Goal: Task Accomplishment & Management: Manage account settings

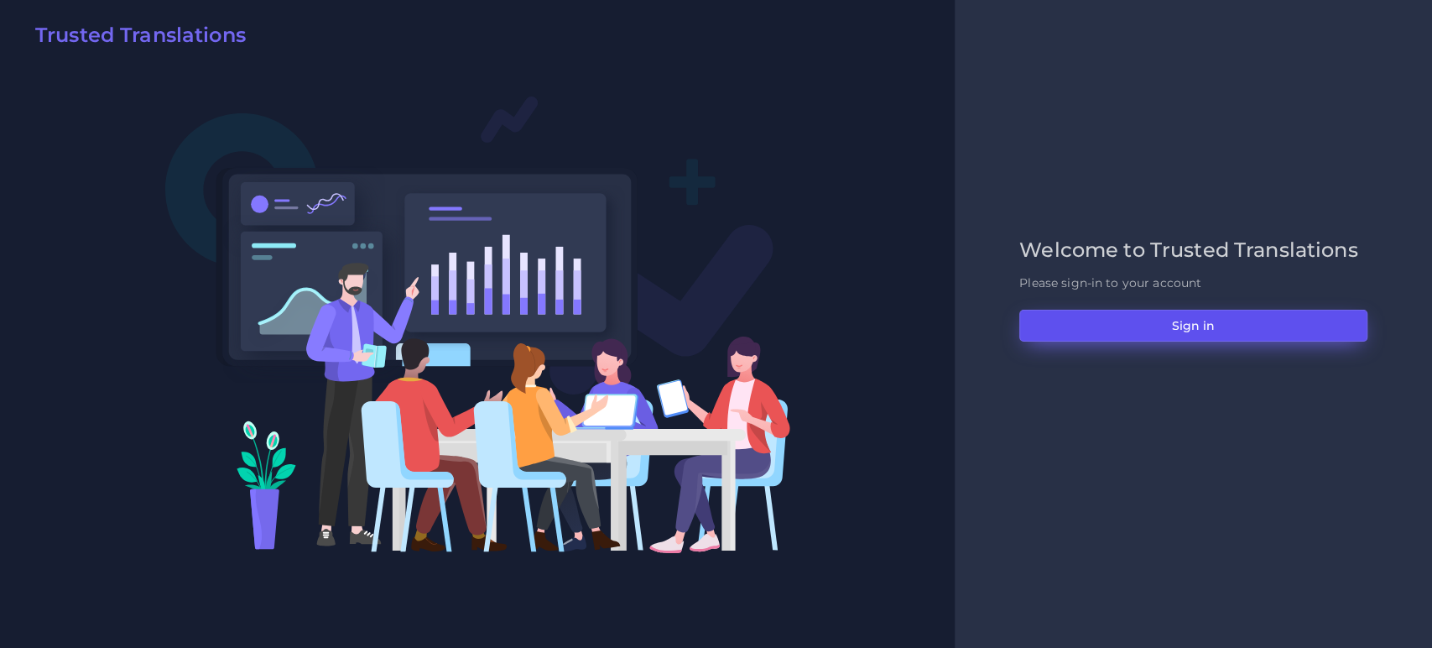
click at [1088, 331] on button "Sign in" at bounding box center [1193, 326] width 348 height 32
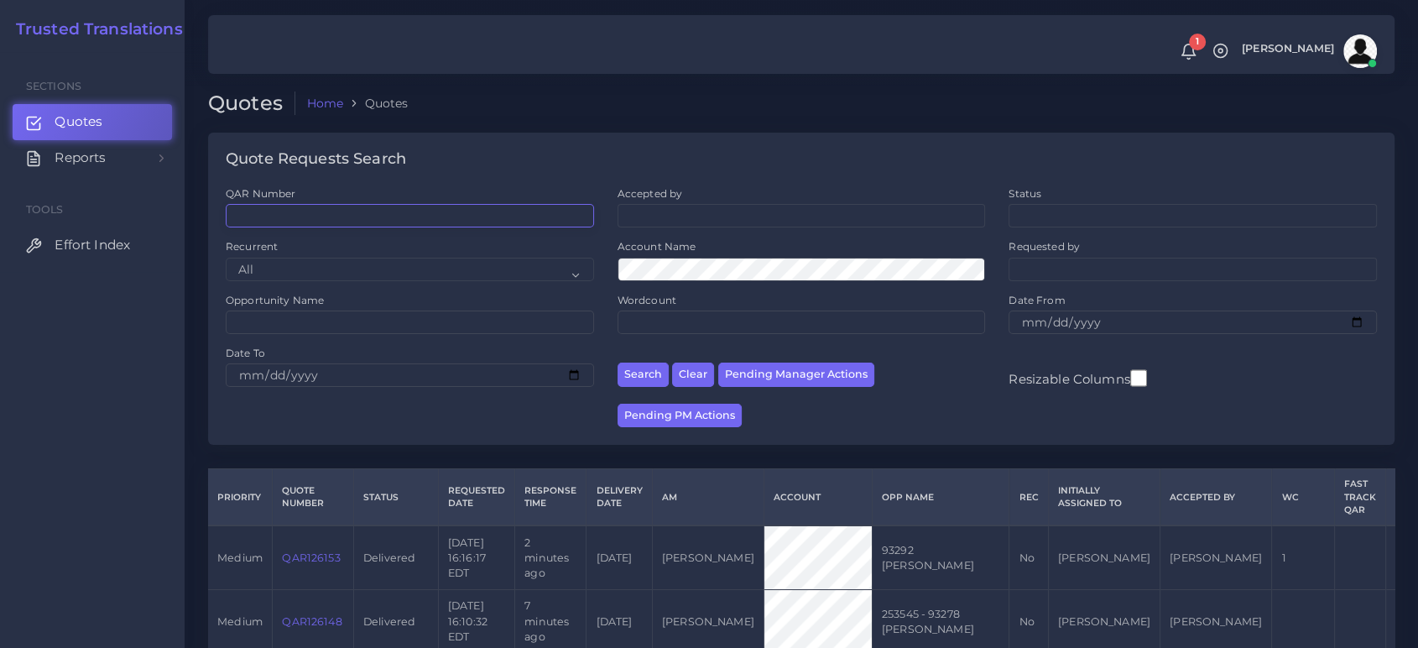
click at [268, 209] on input "QAR Number" at bounding box center [410, 215] width 368 height 23
click at [763, 382] on button "Pending Manager Actions" at bounding box center [796, 374] width 156 height 24
select select "awaiting_manager_initial_review"
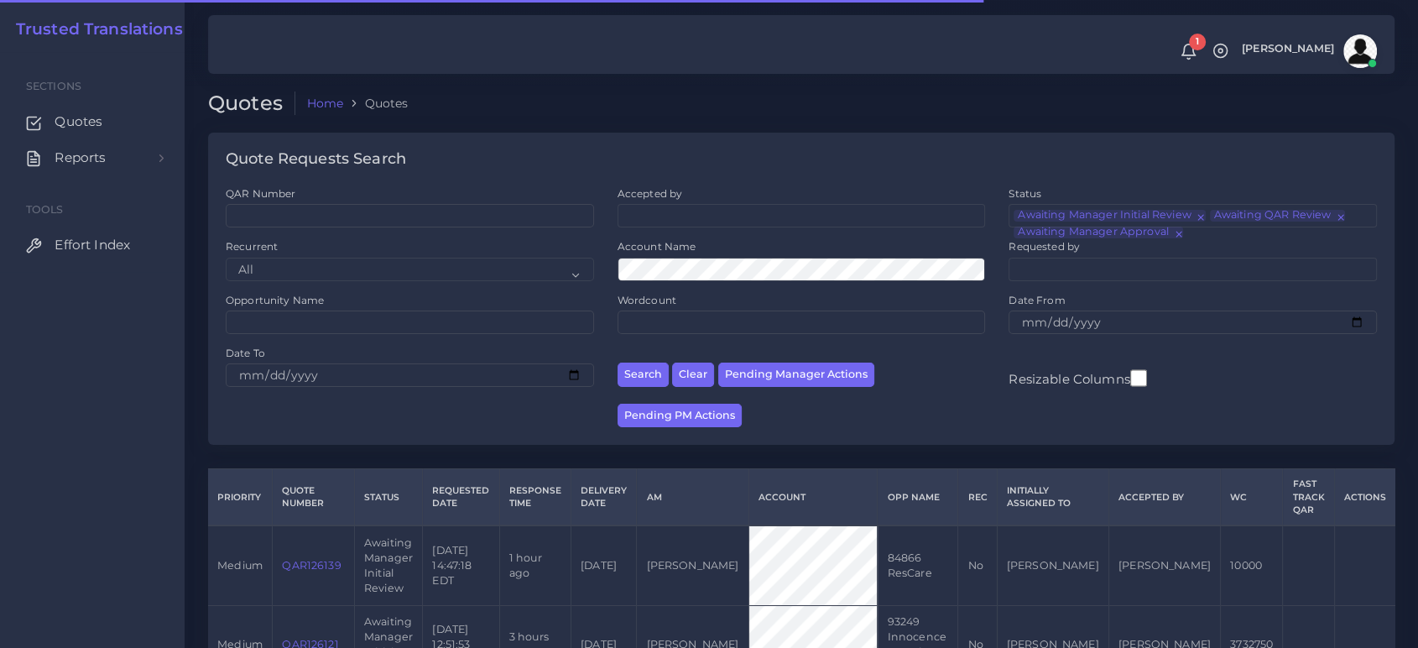
scroll to position [133, 0]
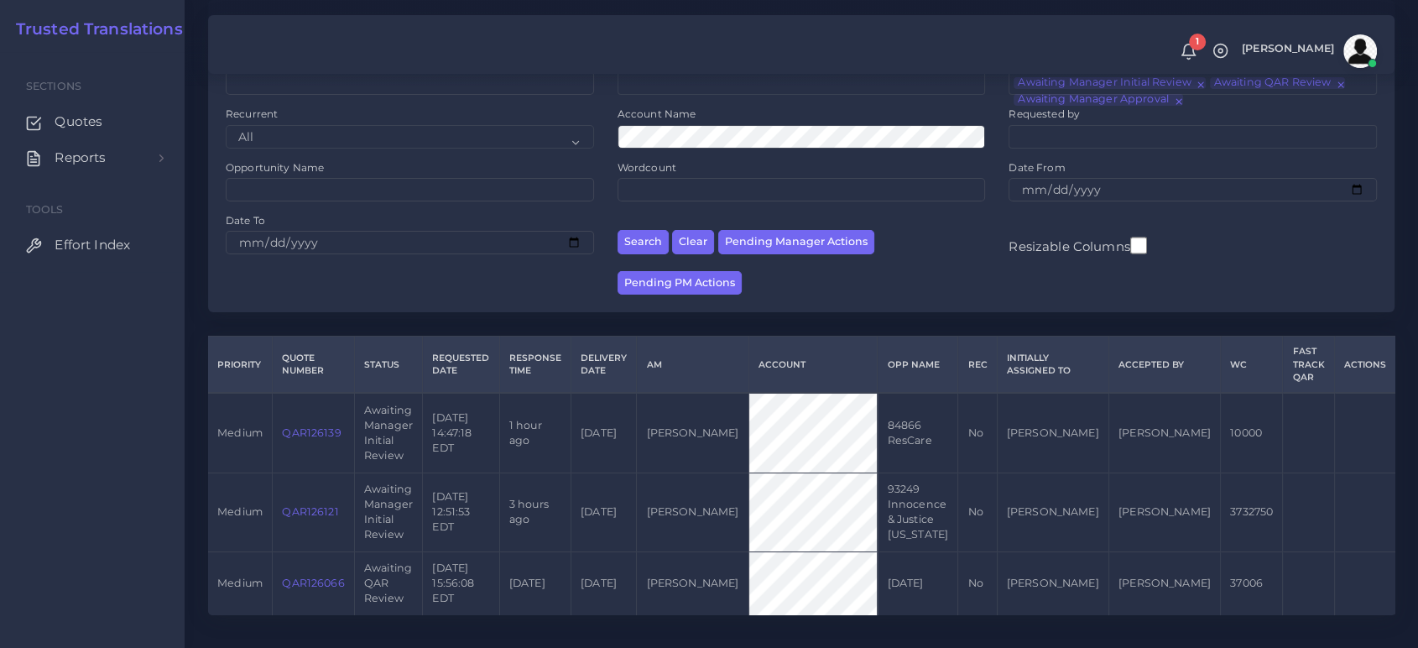
click at [310, 426] on link "QAR126139" at bounding box center [311, 432] width 59 height 13
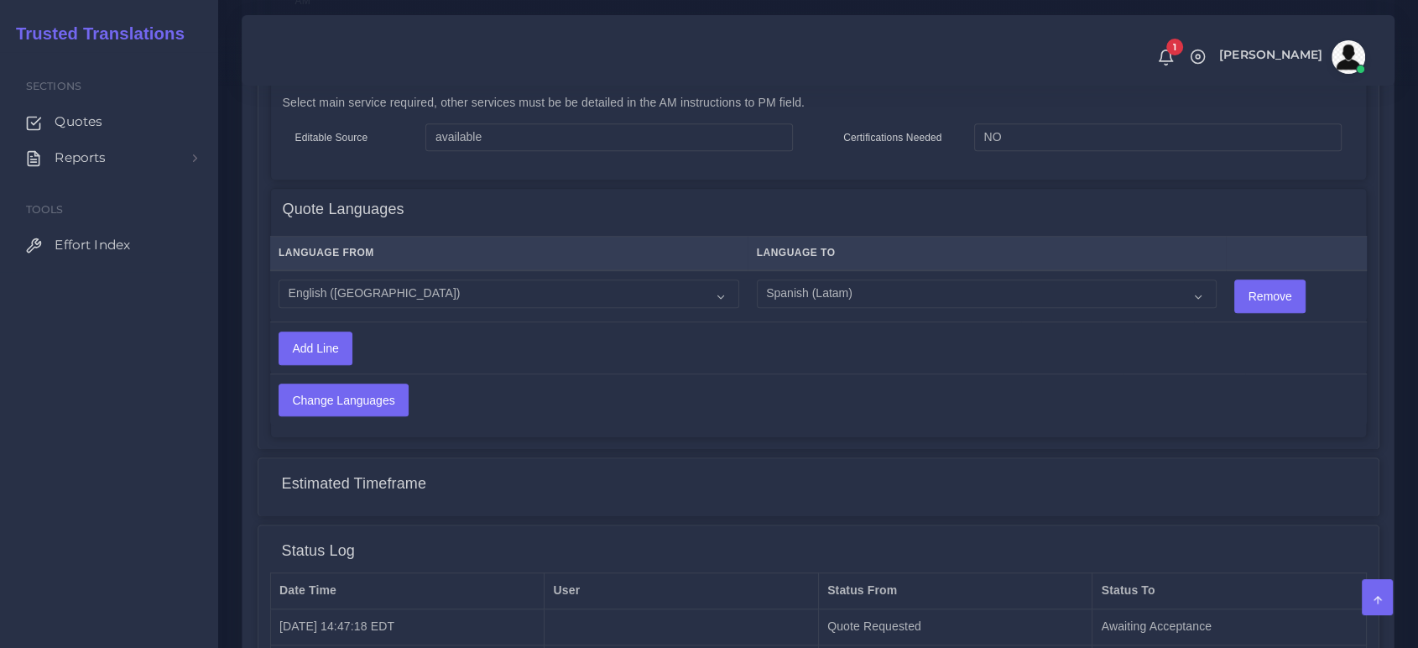
scroll to position [1029, 0]
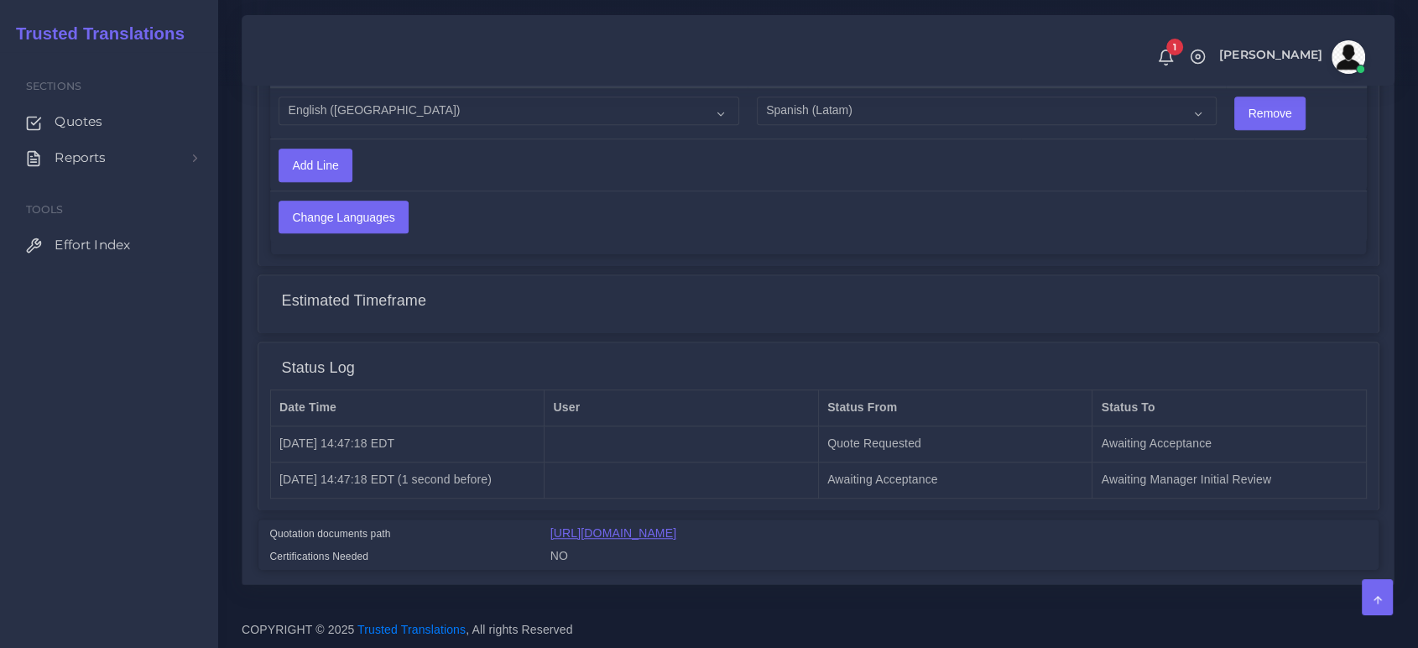
click at [676, 534] on link "[URL][DOMAIN_NAME]" at bounding box center [613, 532] width 126 height 13
click at [676, 531] on link "https://workdrive.zoho.com/fgoh3e43b1a1fe2124b65bedd7c3c51a0e040/teams/fgoh3e43…" at bounding box center [613, 532] width 126 height 13
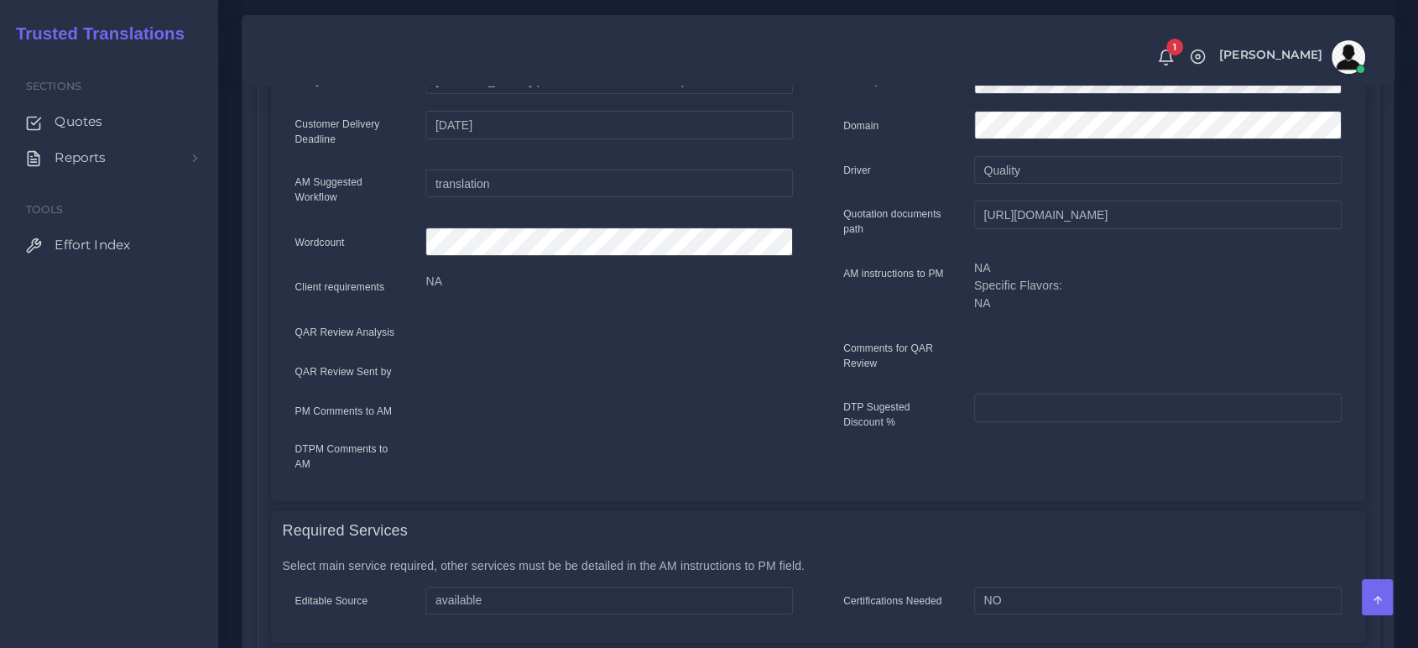
scroll to position [0, 0]
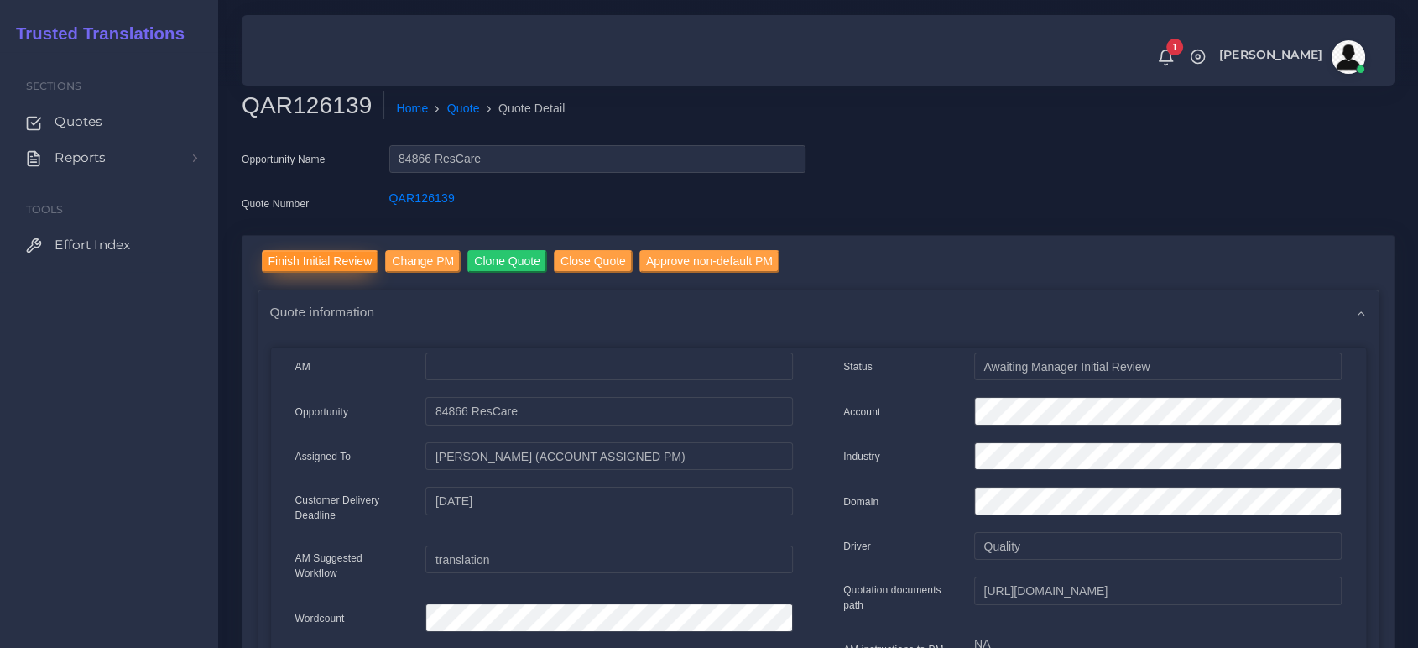
click at [310, 264] on input "Finish Initial Review" at bounding box center [320, 261] width 117 height 23
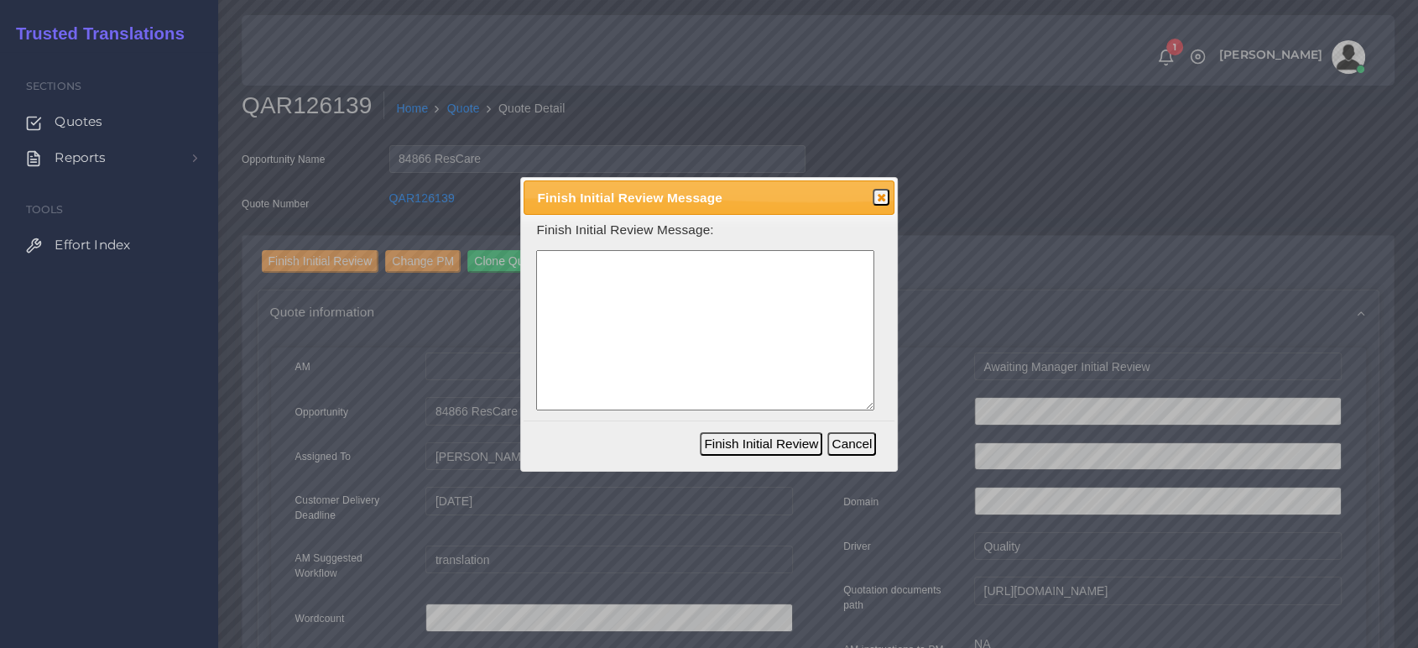
click at [584, 321] on textarea at bounding box center [705, 330] width 338 height 160
paste textarea "Annual Consents"
drag, startPoint x: 579, startPoint y: 258, endPoint x: 513, endPoint y: 252, distance: 66.6
click at [513, 252] on body "1 Notifications 1 New Driver Update: Extra Quality renamed to Quality Changed" at bounding box center [709, 324] width 1418 height 648
paste textarea "Annual Consents"
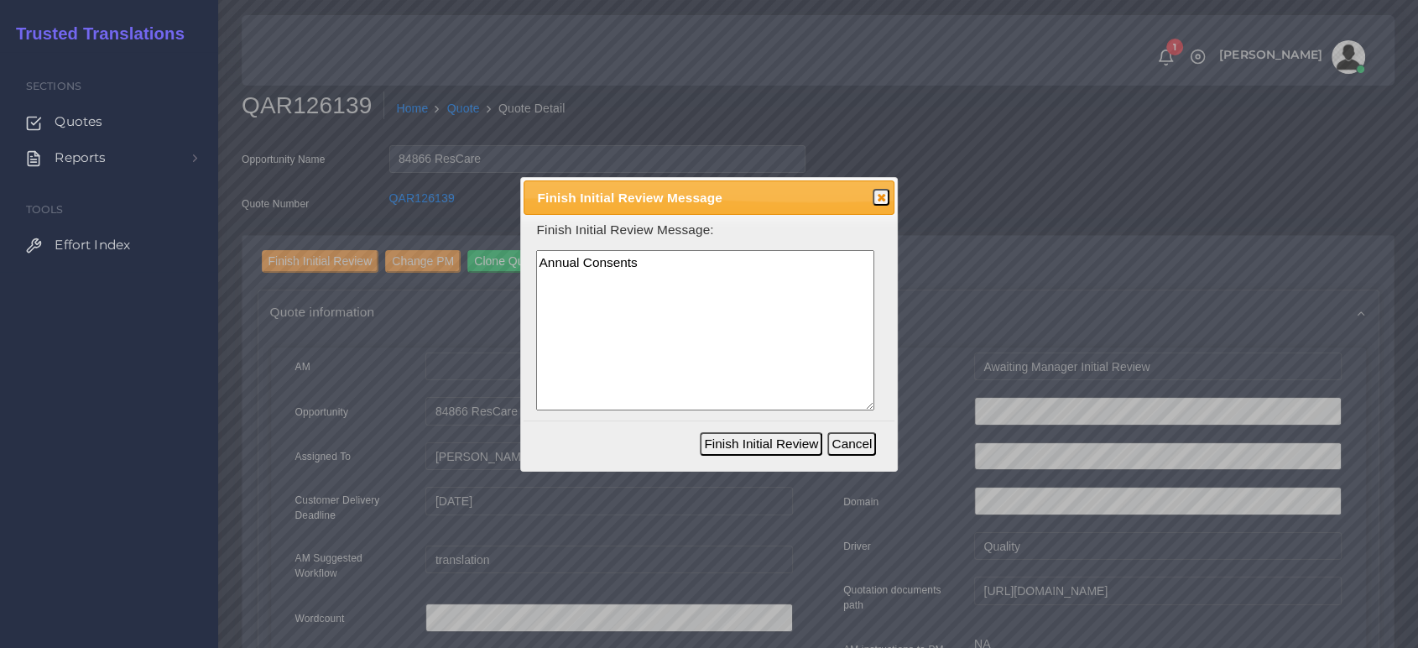
drag, startPoint x: 568, startPoint y: 264, endPoint x: 519, endPoint y: 255, distance: 49.5
click at [520, 255] on div "Finish Initial Review Message Close Finish Initial Review Message: Annual Conse…" at bounding box center [709, 324] width 378 height 294
paste textarea "al Consents"
paste textarea
drag, startPoint x: 692, startPoint y: 275, endPoint x: 488, endPoint y: 193, distance: 219.8
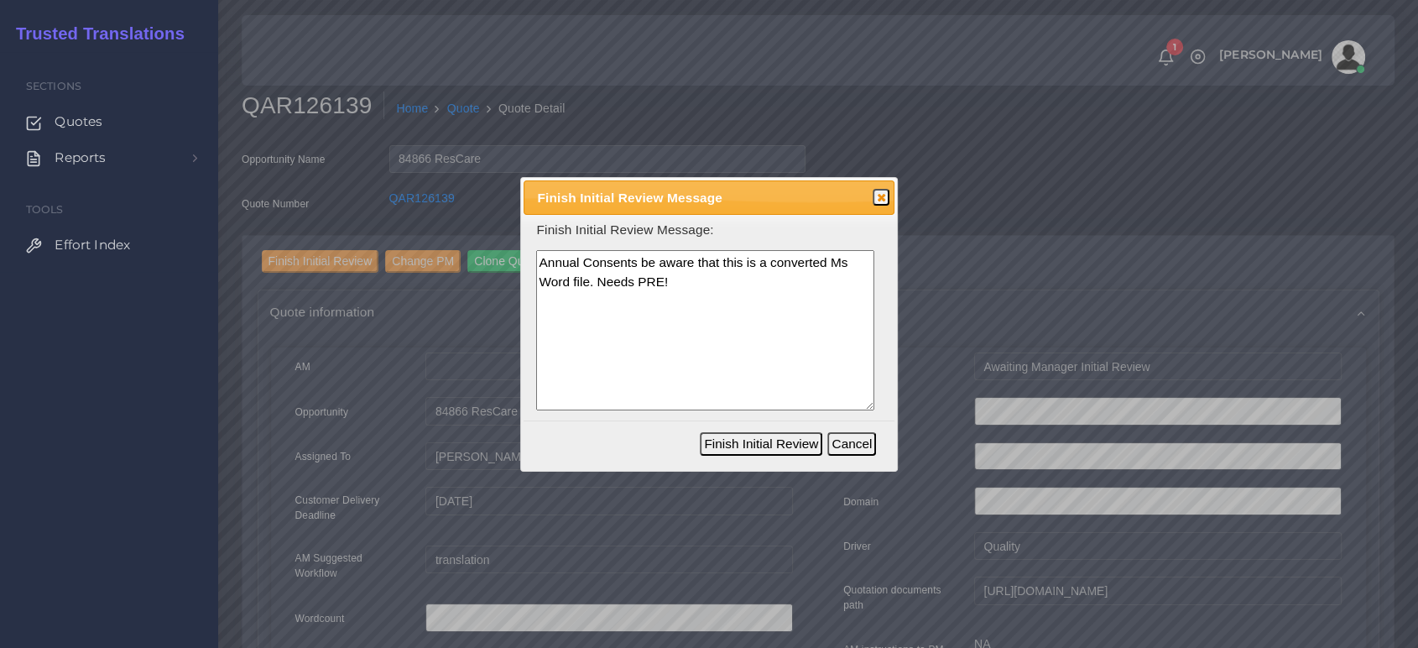
click at [488, 193] on body "1 Notifications 1 New Driver Update: Extra Quality renamed to Quality Changed" at bounding box center [709, 324] width 1418 height 648
drag, startPoint x: 680, startPoint y: 292, endPoint x: 463, endPoint y: 204, distance: 233.7
click at [463, 204] on body "1 Notifications 1 New Driver Update: Extra Quality renamed to Quality Changed" at bounding box center [709, 324] width 1418 height 648
paste textarea "– Please note this is a converted MS Word file and requires PRE."
type textarea "Annual Consents – Please note this is a converted MS Word file and requires PRE."
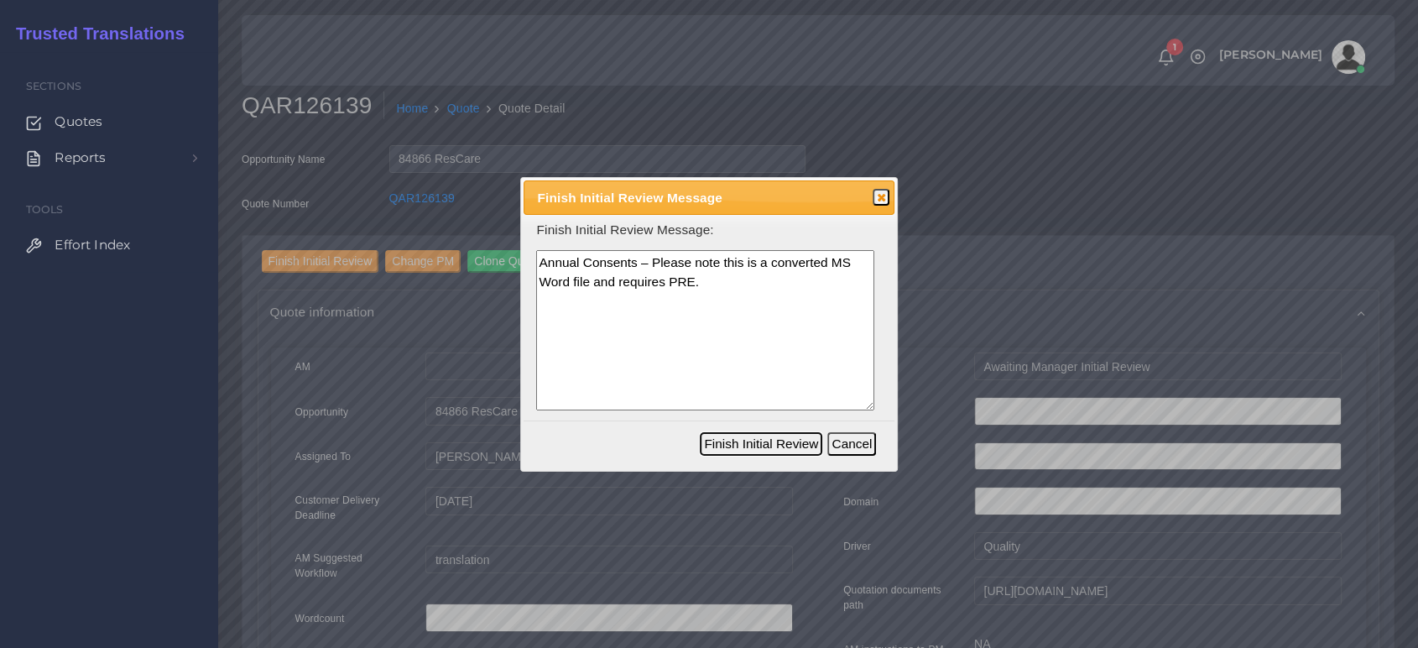
click at [789, 435] on button "Finish Initial Review" at bounding box center [761, 443] width 122 height 23
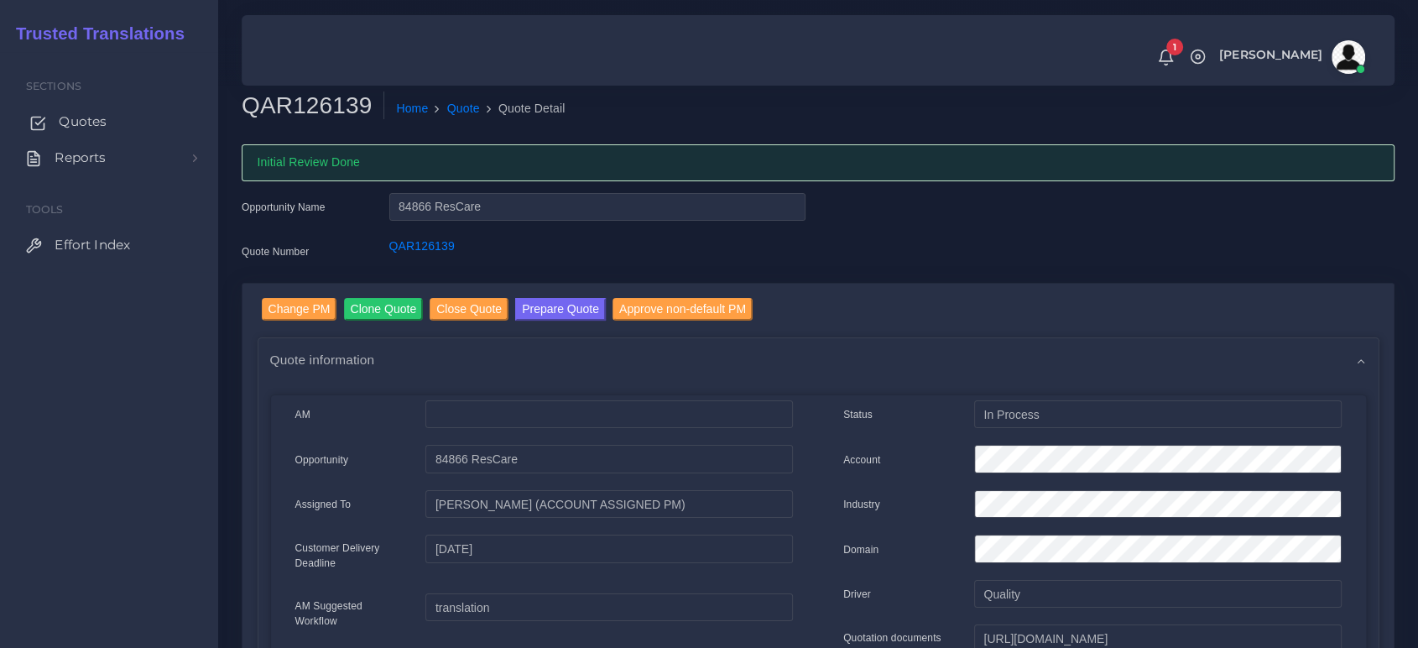
click at [102, 127] on span "Quotes" at bounding box center [83, 121] width 48 height 18
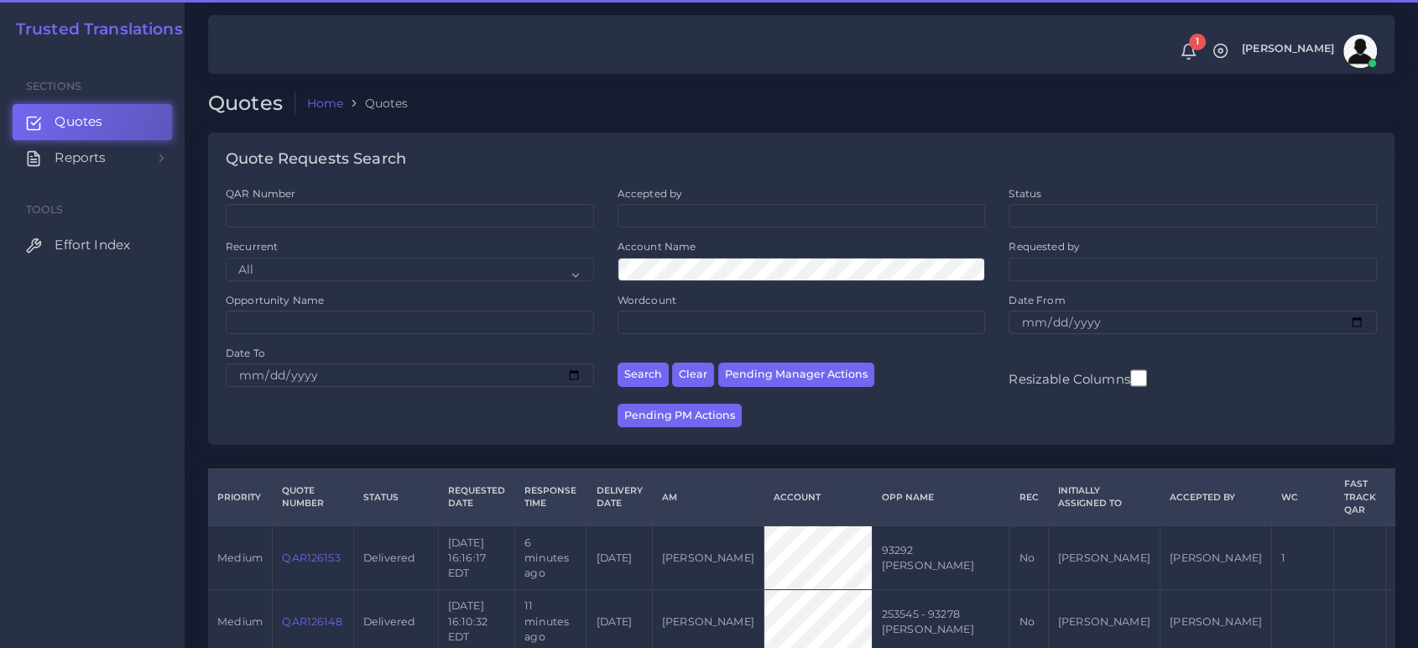
scroll to position [186, 0]
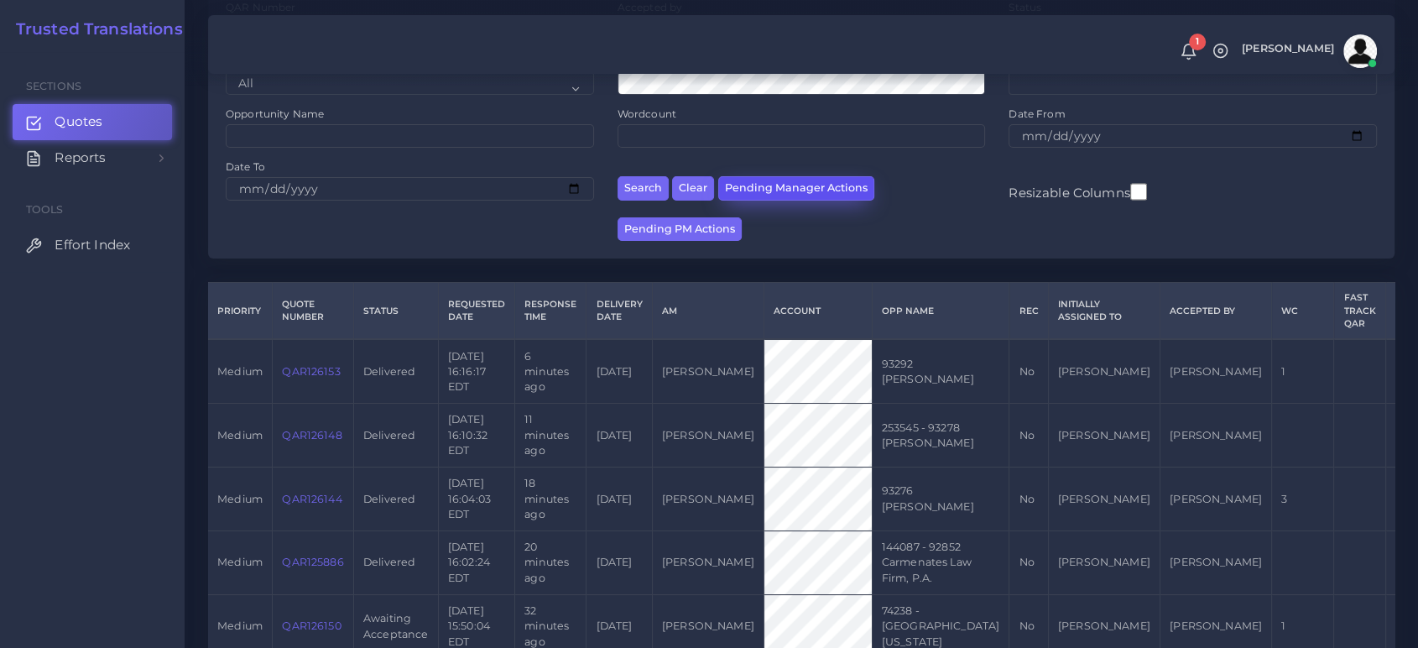
click at [804, 194] on button "Pending Manager Actions" at bounding box center [796, 188] width 156 height 24
select select "awaiting_manager_initial_review"
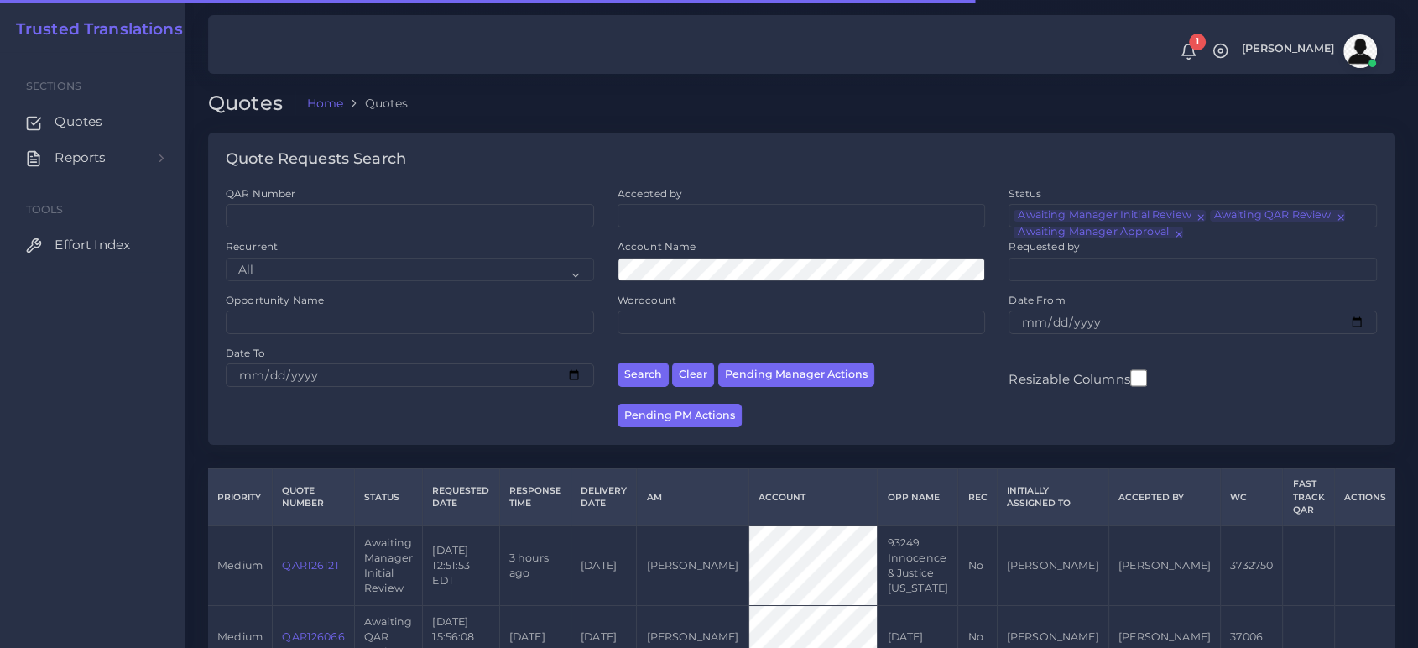
scroll to position [69, 0]
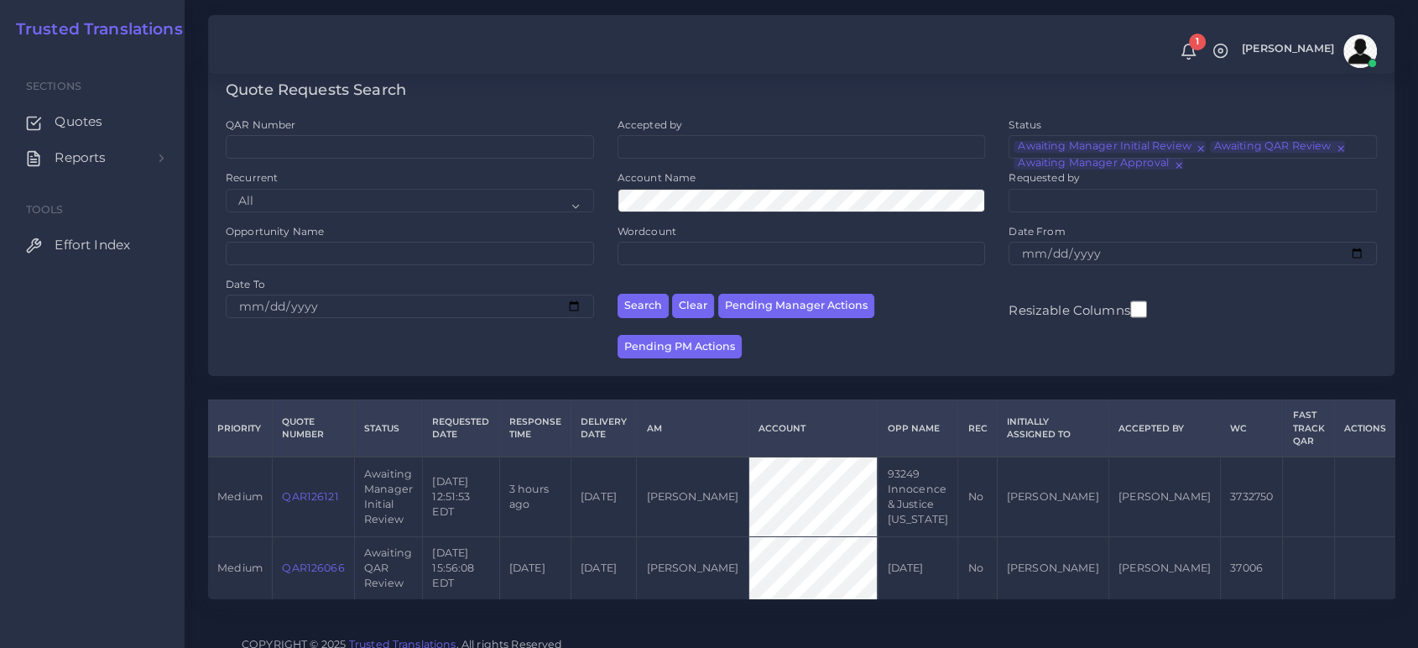
click at [314, 493] on link "QAR126121" at bounding box center [310, 496] width 56 height 13
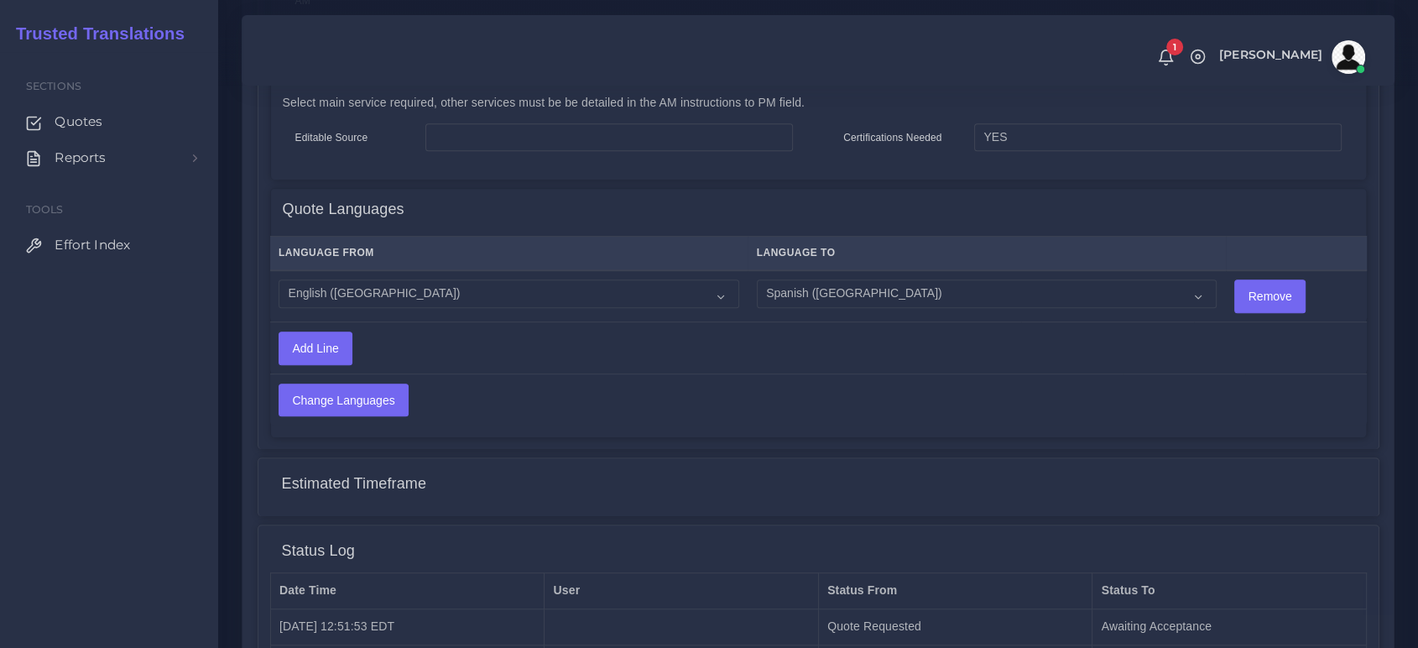
scroll to position [1029, 0]
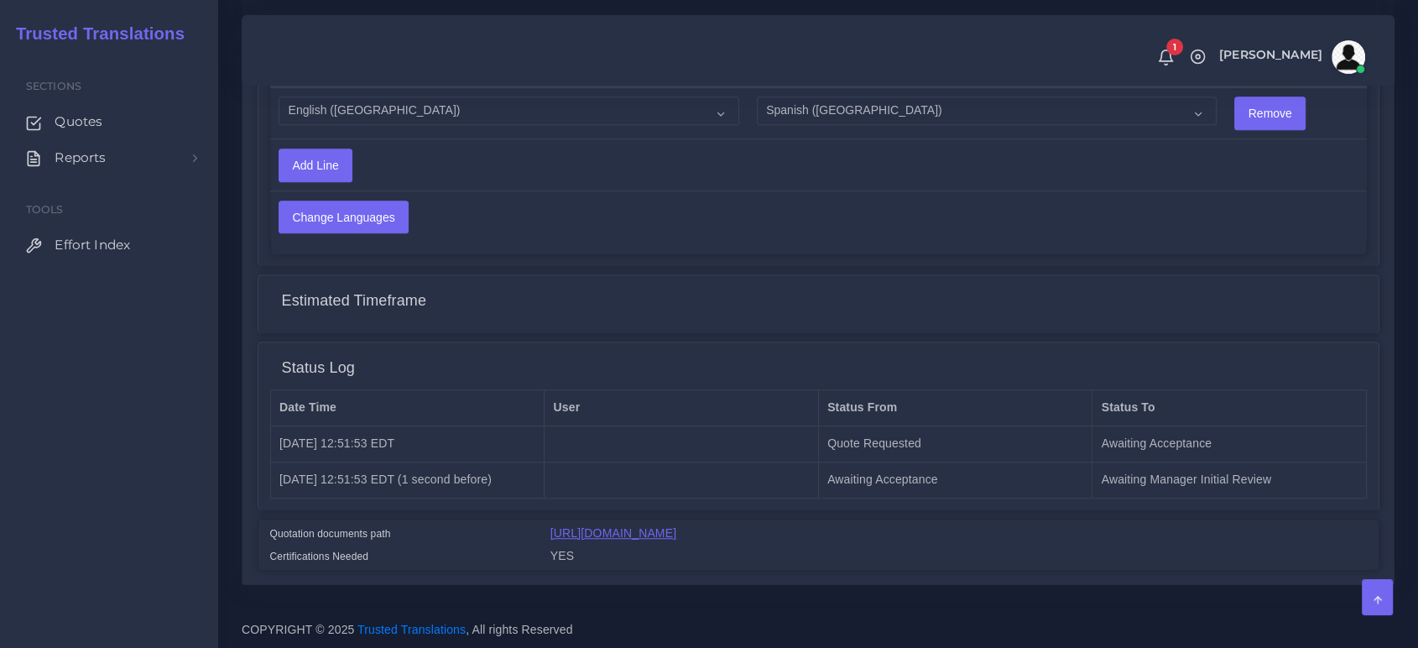
click at [676, 530] on link "[URL][DOMAIN_NAME]" at bounding box center [613, 532] width 126 height 13
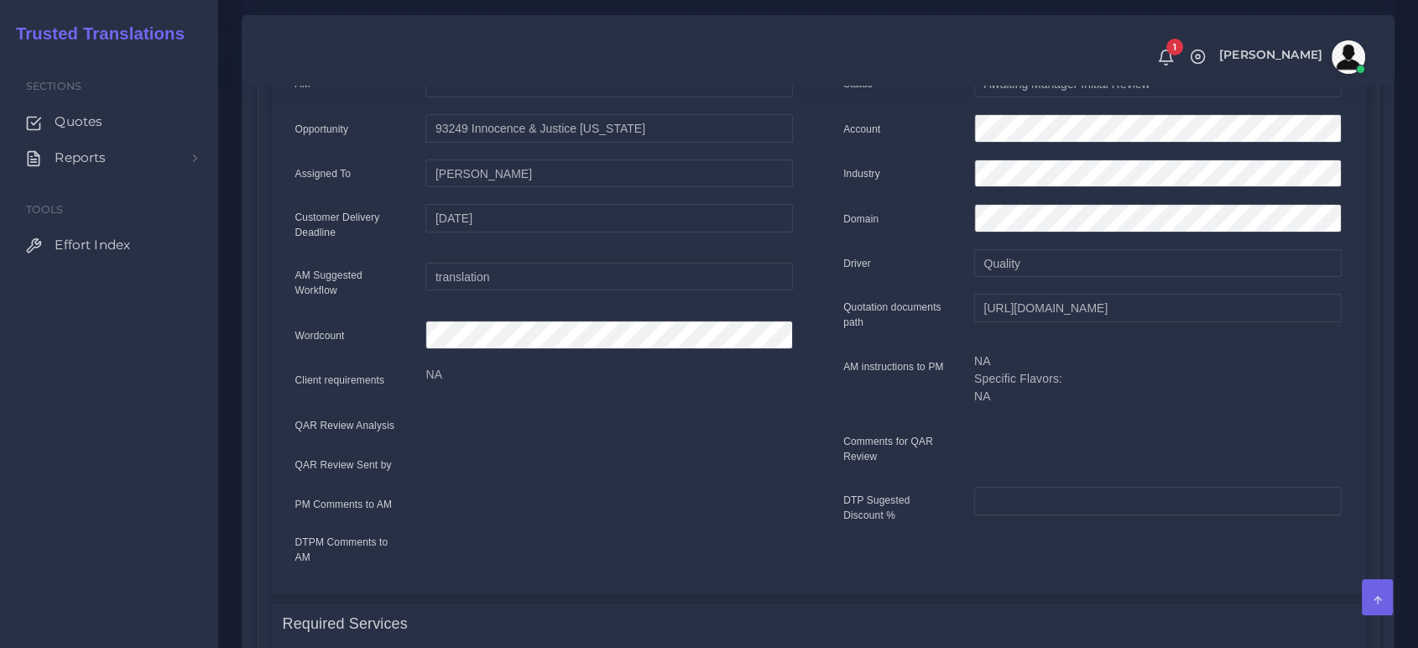
scroll to position [0, 0]
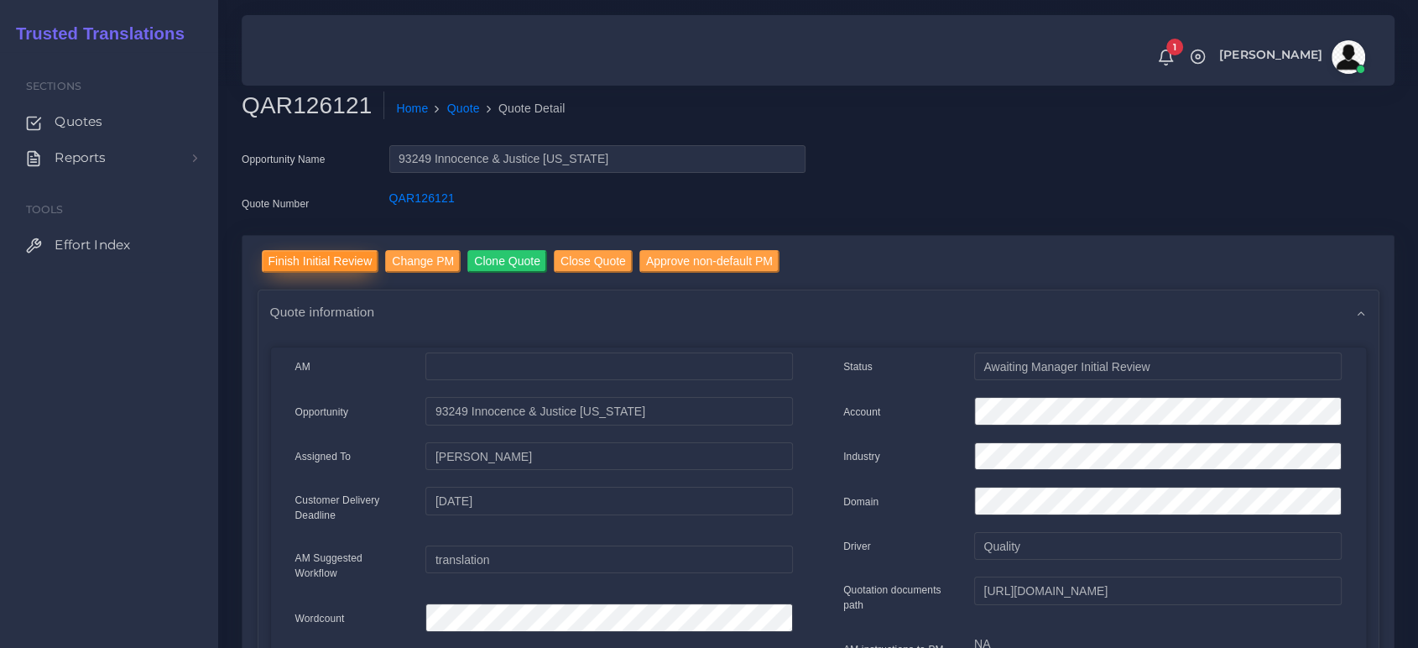
click at [341, 260] on input "Finish Initial Review" at bounding box center [320, 261] width 117 height 23
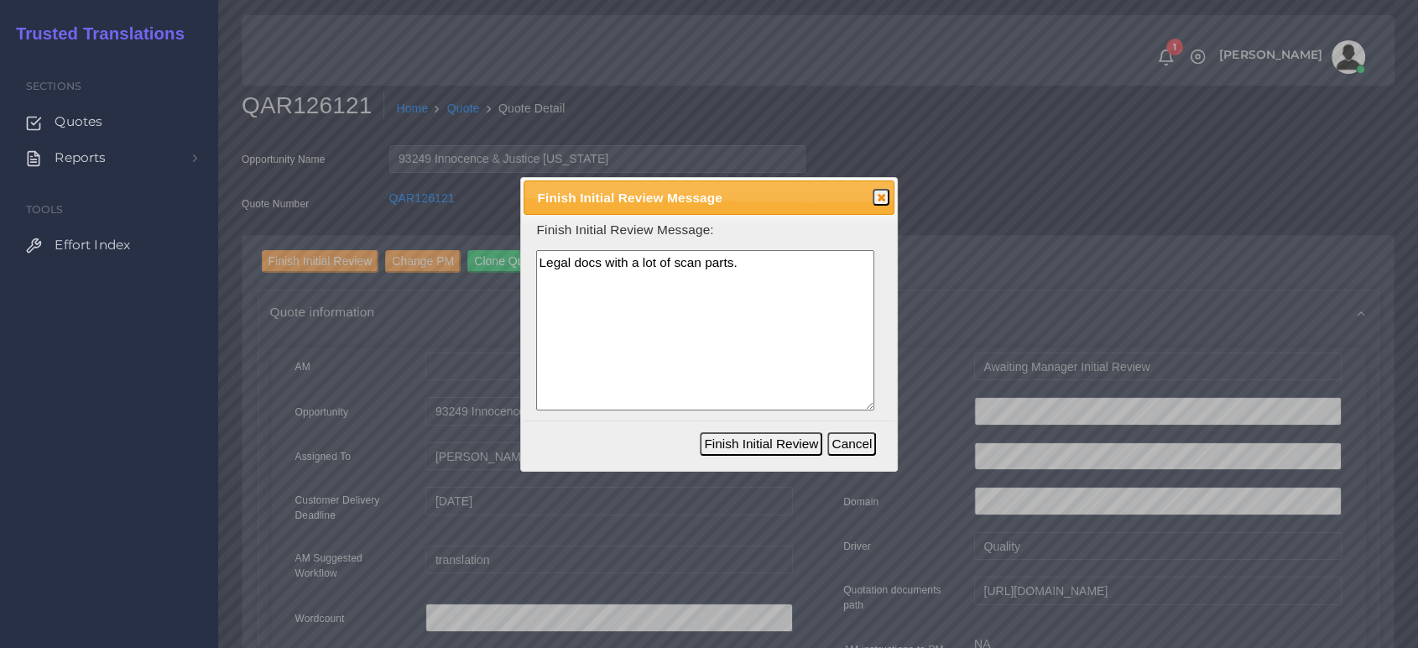
type textarea "Legal docs with a lot of scan parts."
drag, startPoint x: 734, startPoint y: 444, endPoint x: 727, endPoint y: 463, distance: 20.7
click at [734, 446] on button "Finish Initial Review" at bounding box center [761, 443] width 122 height 23
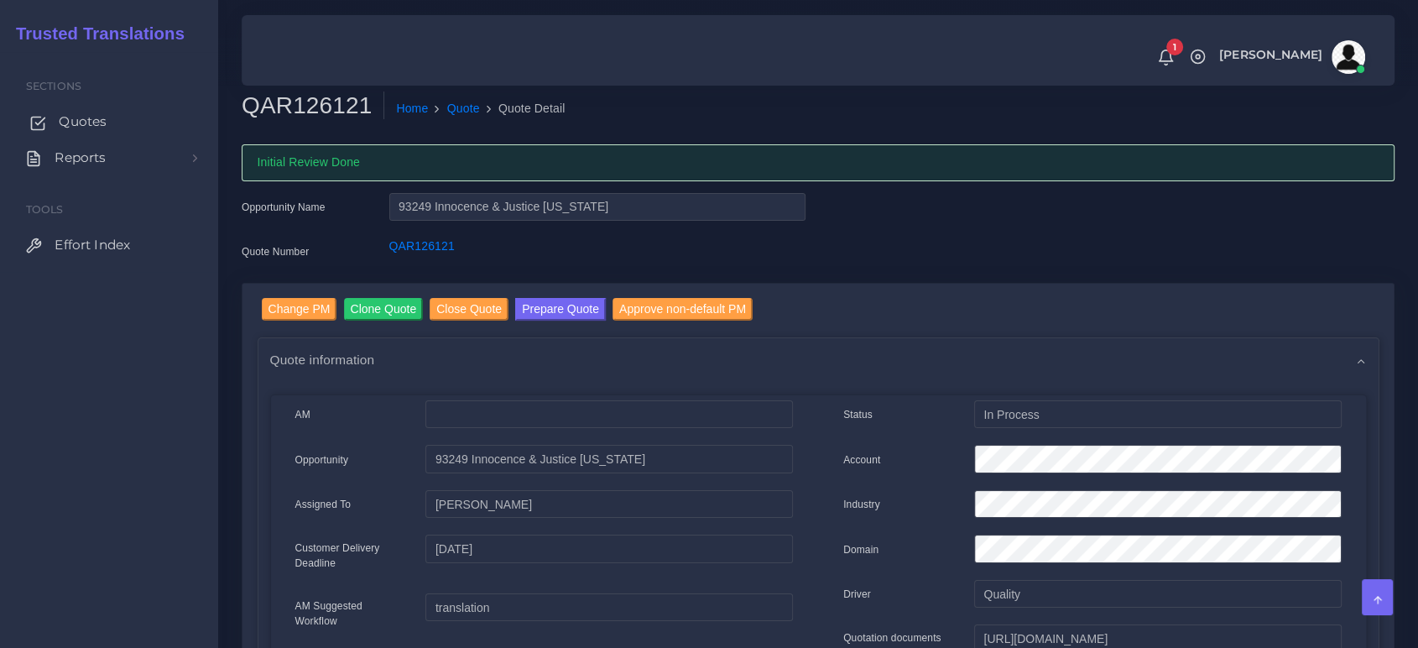
click at [53, 126] on link "Quotes" at bounding box center [109, 121] width 193 height 35
